Goal: Navigation & Orientation: Go to known website

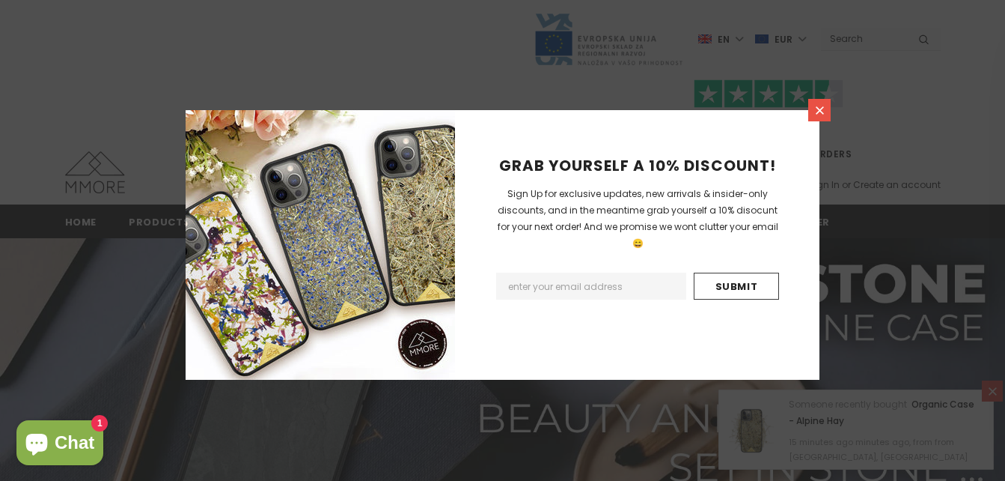
click at [815, 111] on icon at bounding box center [820, 110] width 13 height 13
